Goal: Information Seeking & Learning: Learn about a topic

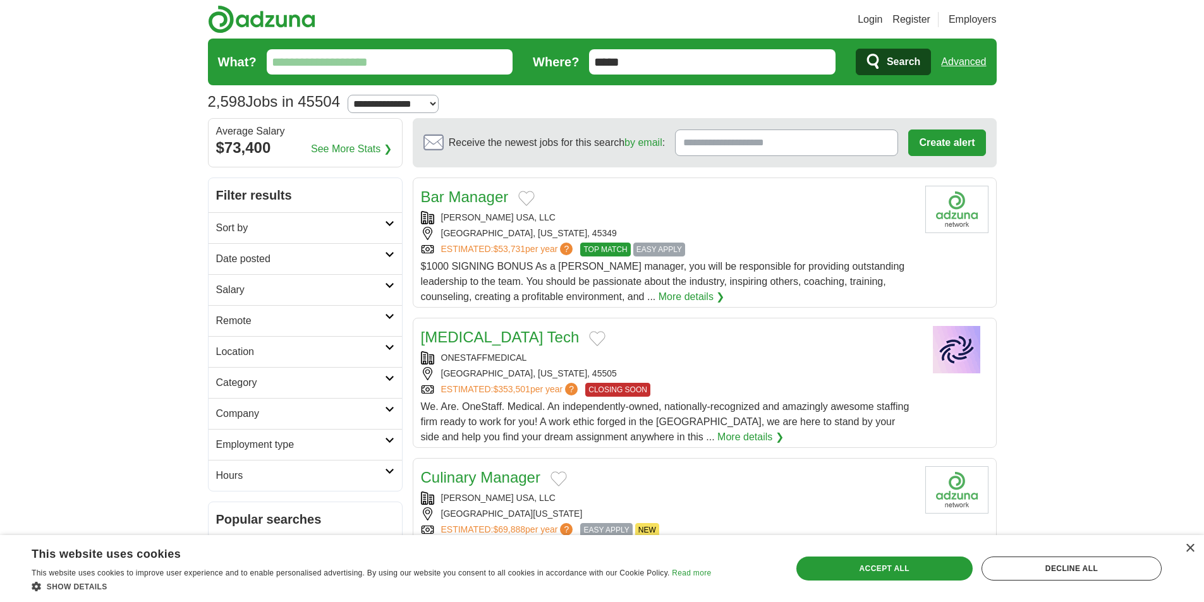
click at [392, 251] on link "Date posted" at bounding box center [305, 258] width 193 height 31
click at [249, 324] on link "Last 7 days" at bounding box center [305, 324] width 178 height 15
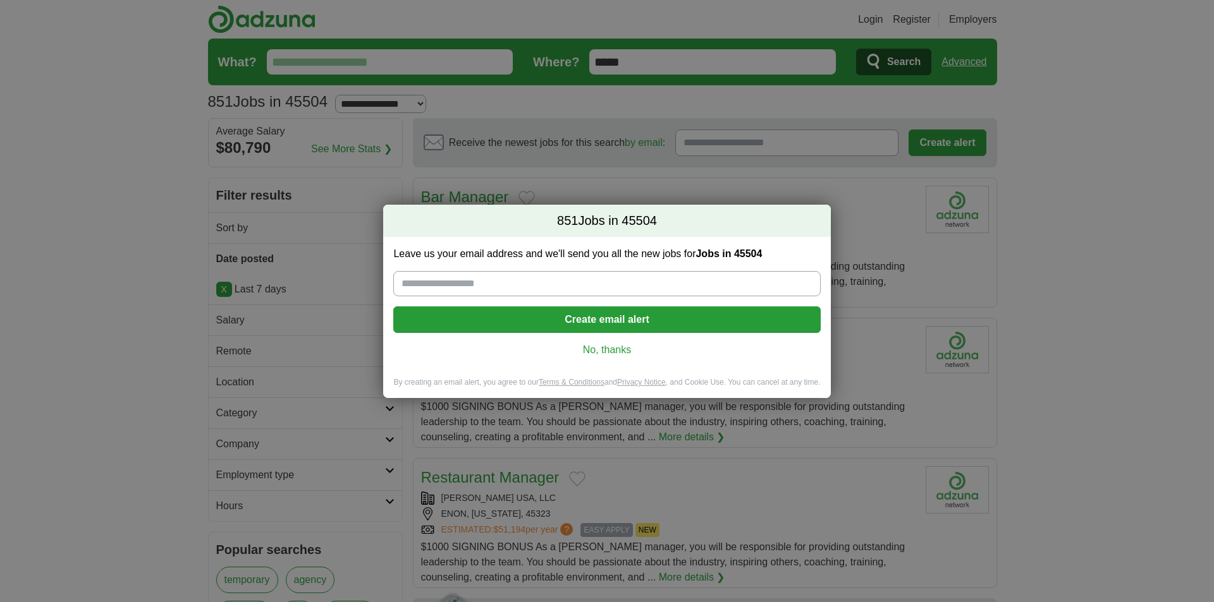
click at [613, 350] on link "No, thanks" at bounding box center [606, 350] width 406 height 14
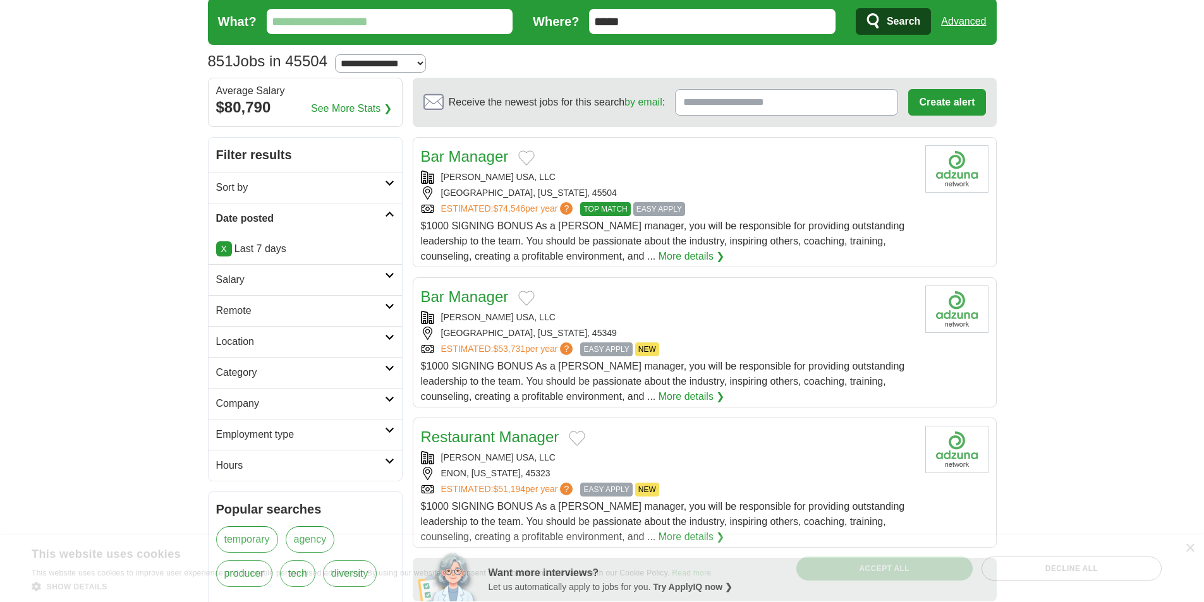
scroll to position [63, 0]
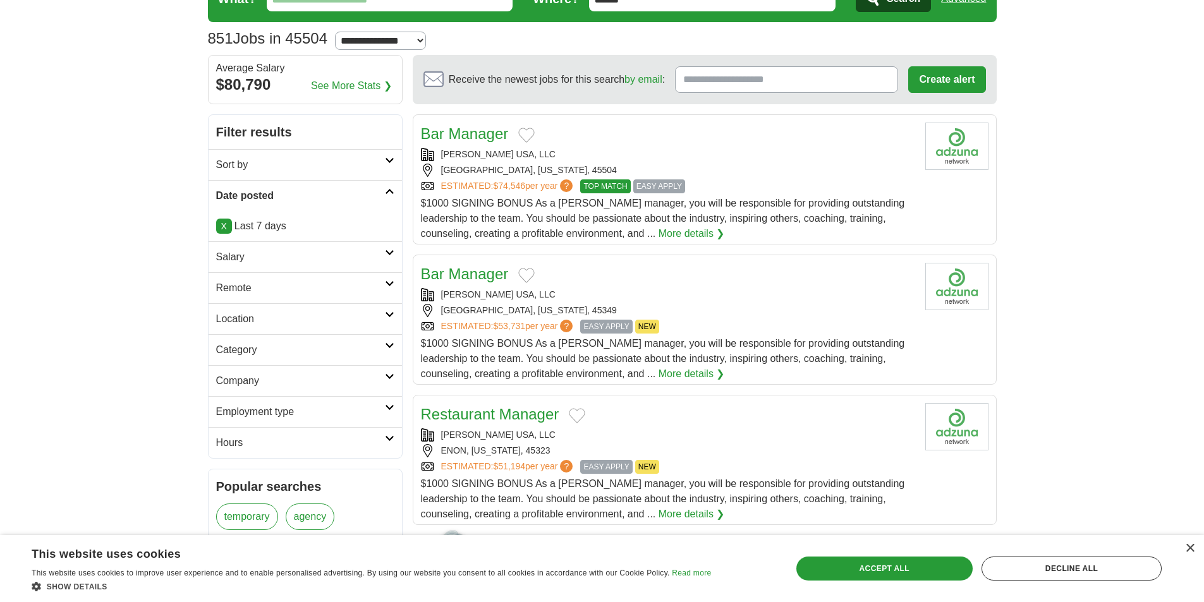
click at [387, 282] on icon at bounding box center [389, 284] width 9 height 6
click at [254, 314] on link "Remote jobs" at bounding box center [244, 318] width 57 height 11
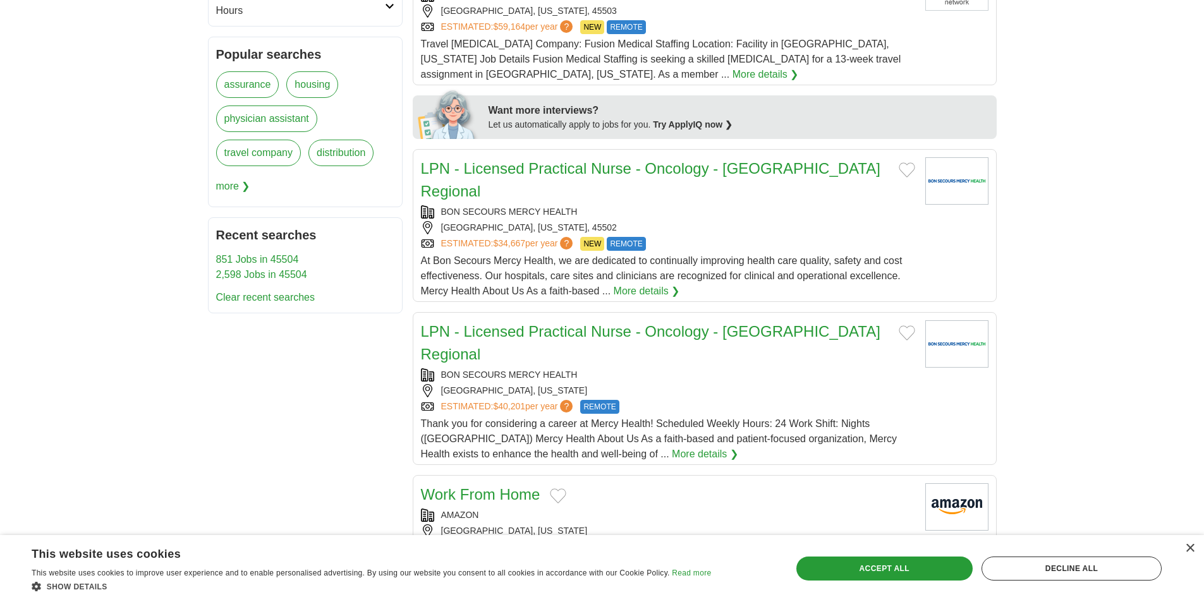
scroll to position [695, 0]
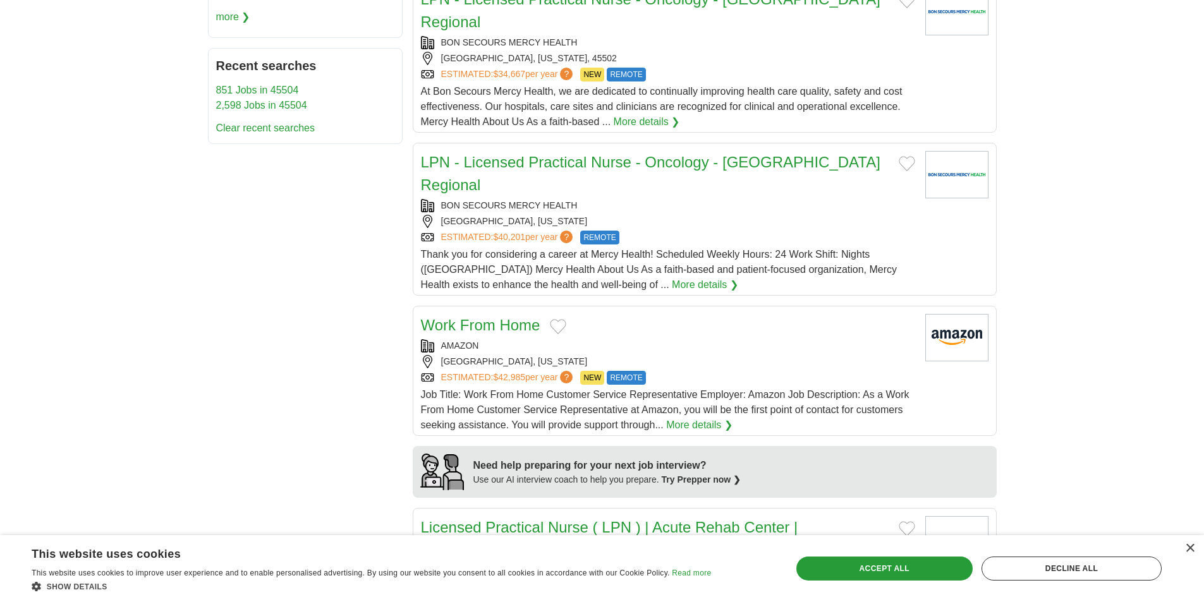
click at [674, 418] on link "More details ❯" at bounding box center [699, 425] width 66 height 15
